Goal: Task Accomplishment & Management: Manage account settings

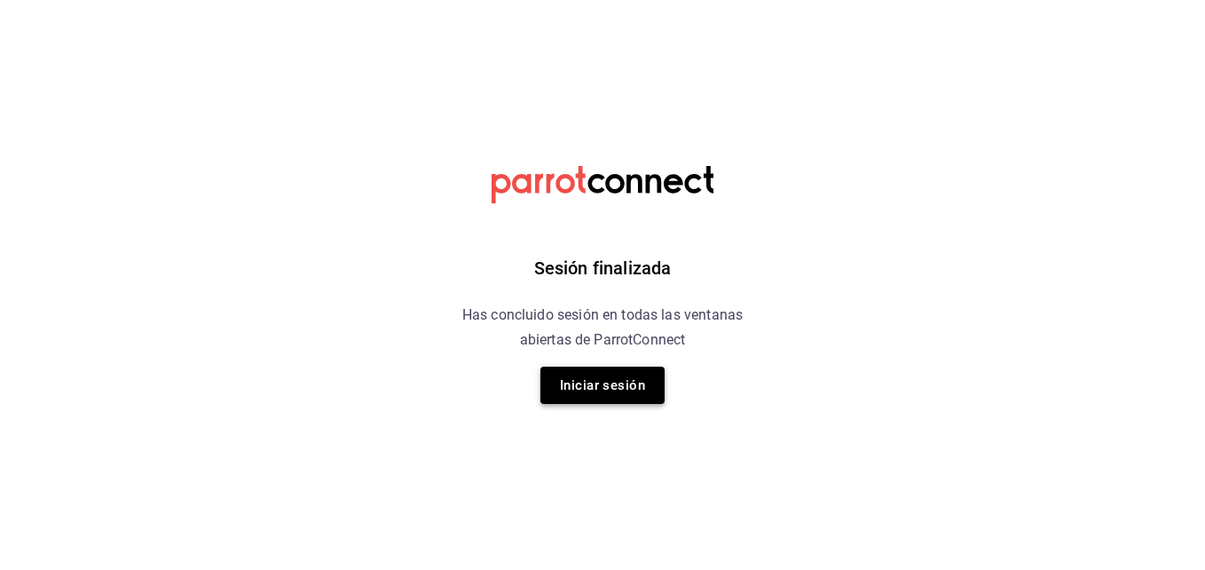
click at [557, 367] on button "Iniciar sesión" at bounding box center [602, 384] width 124 height 37
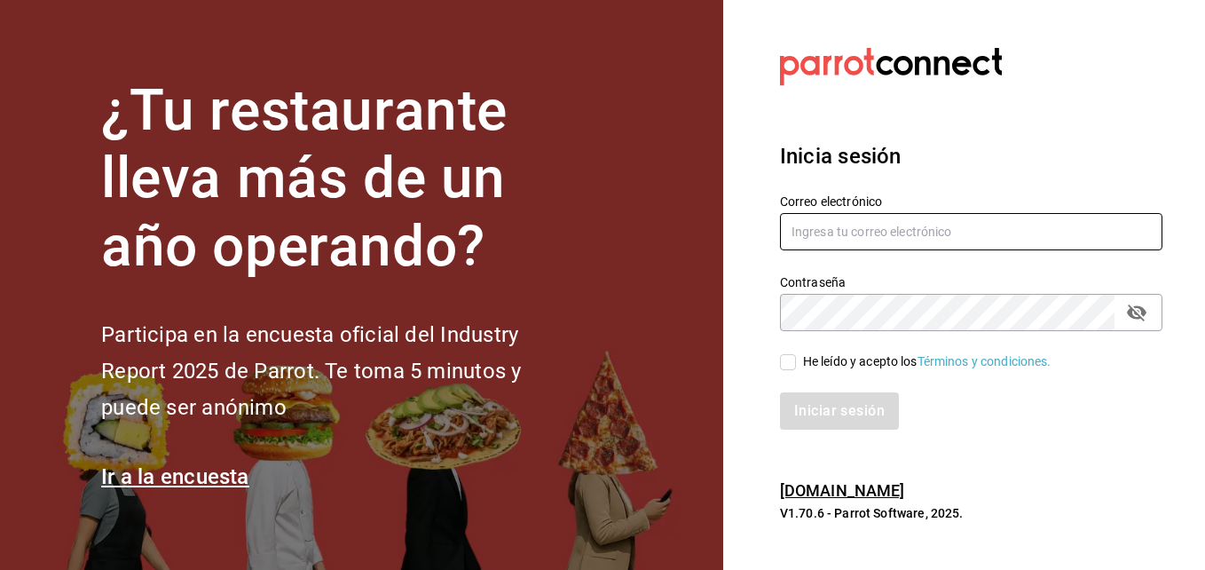
type input "hotaru.puebla@grupocosteno.com"
click at [784, 359] on input "He leído y acepto los Términos y condiciones." at bounding box center [788, 362] width 16 height 16
checkbox input "true"
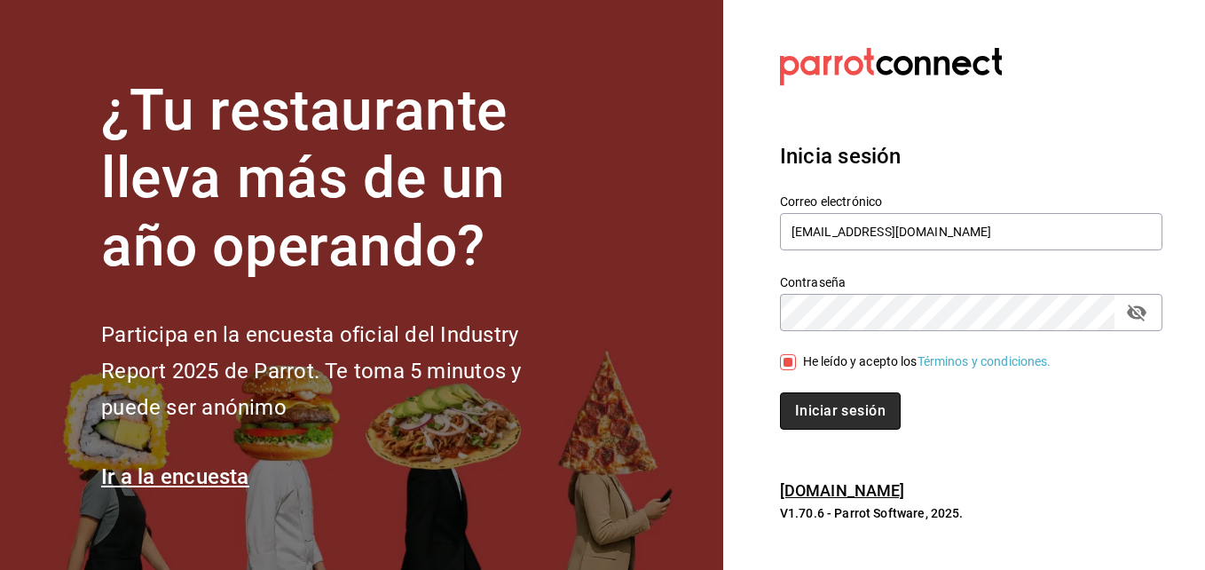
click at [784, 406] on button "Iniciar sesión" at bounding box center [840, 410] width 121 height 37
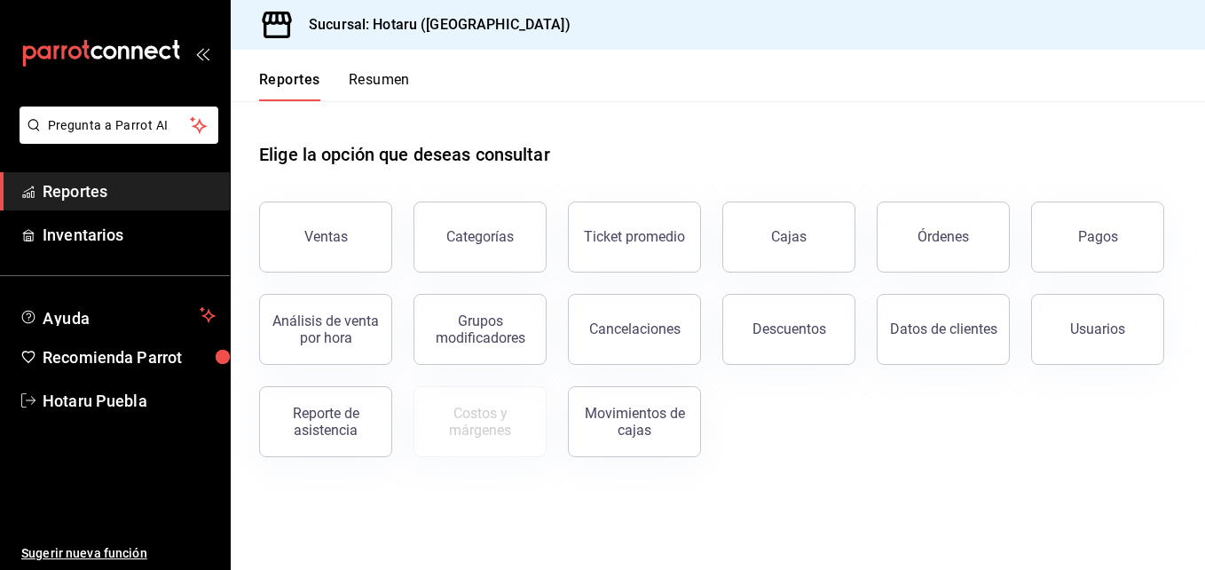
click at [705, 545] on main "Elige la opción que deseas consultar Ventas Categorías Ticket promedio Cajas Ór…" at bounding box center [718, 335] width 974 height 469
